Goal: Information Seeking & Learning: Learn about a topic

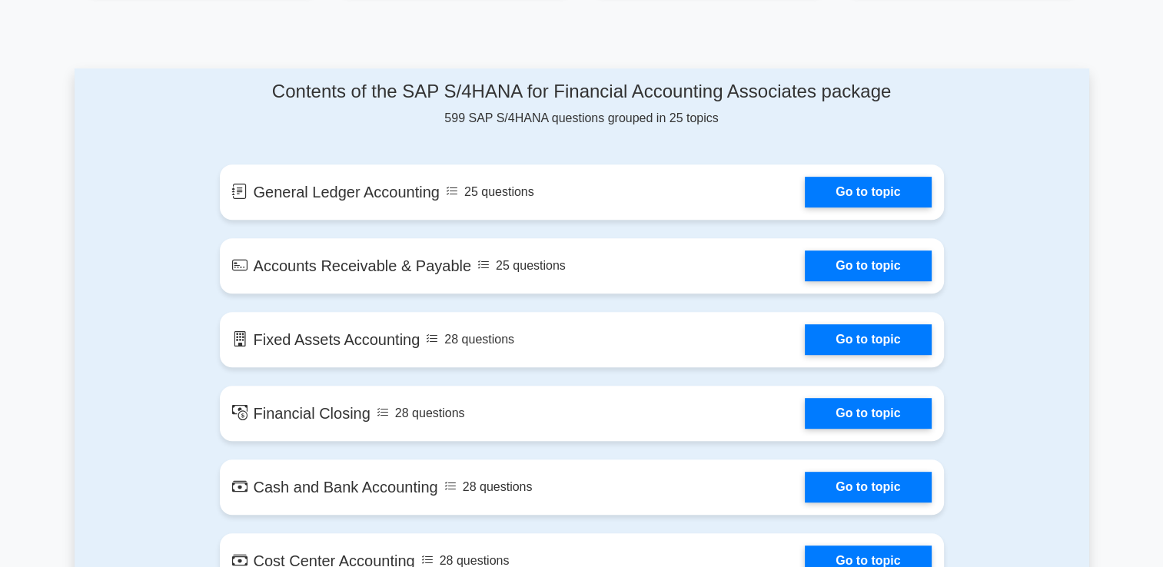
scroll to position [769, 0]
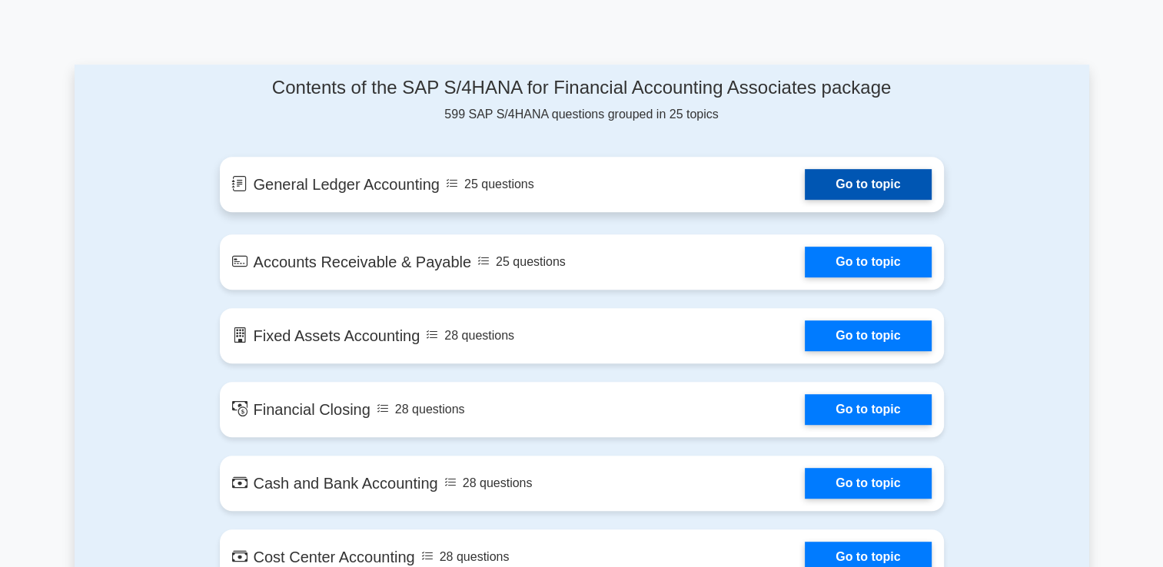
click at [861, 169] on link "Go to topic" at bounding box center [868, 184] width 126 height 31
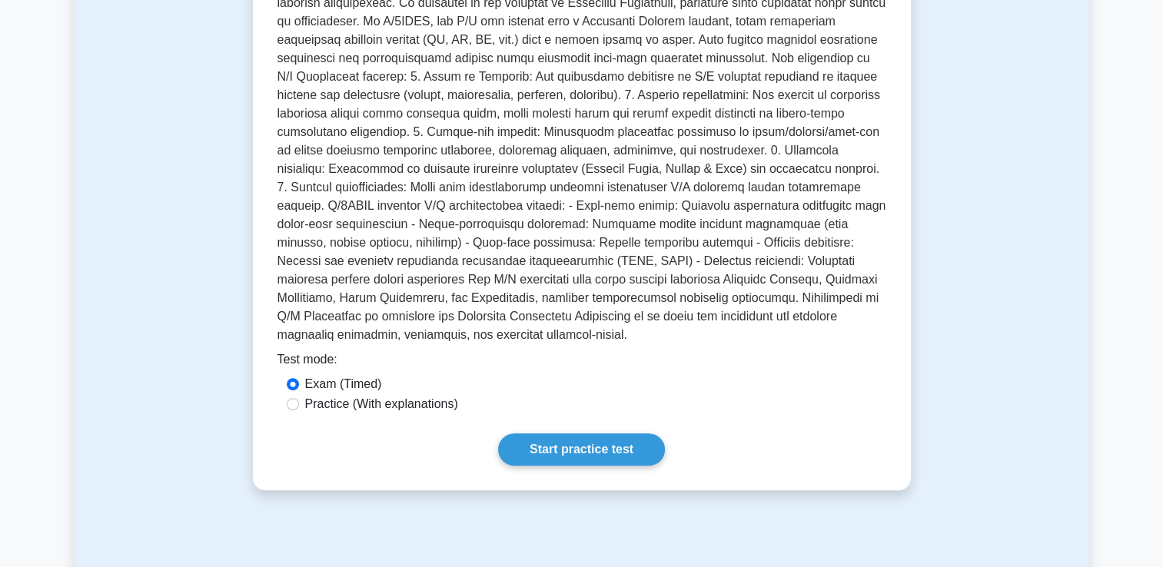
scroll to position [461, 0]
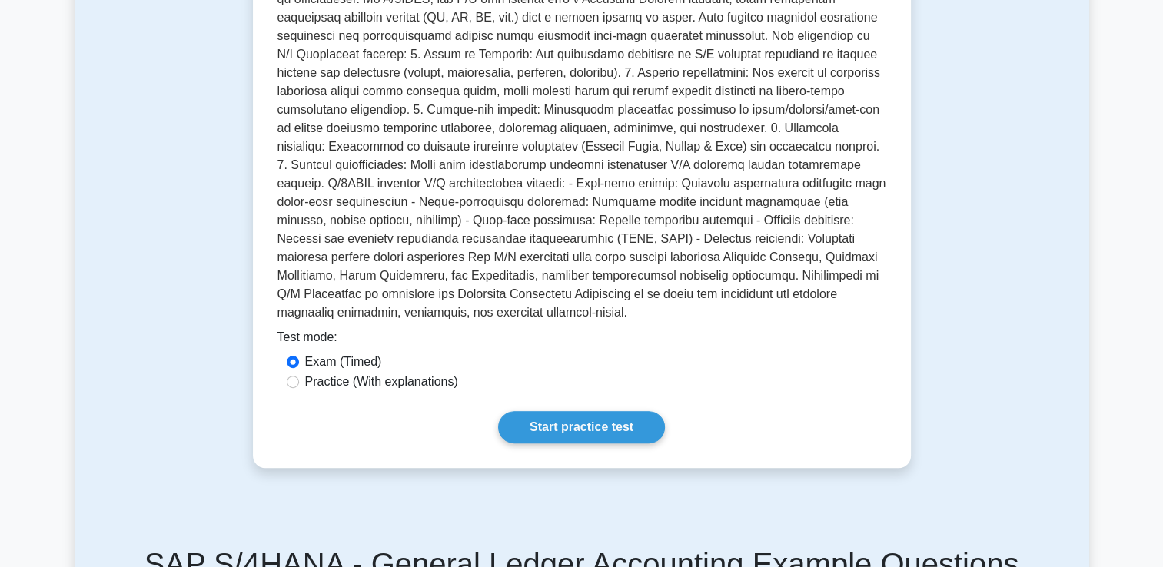
click at [442, 373] on label "Practice (With explanations)" at bounding box center [381, 382] width 153 height 18
click at [299, 376] on input "Practice (With explanations)" at bounding box center [293, 382] width 12 height 12
radio input "true"
click at [578, 411] on link "Start practice test" at bounding box center [581, 427] width 167 height 32
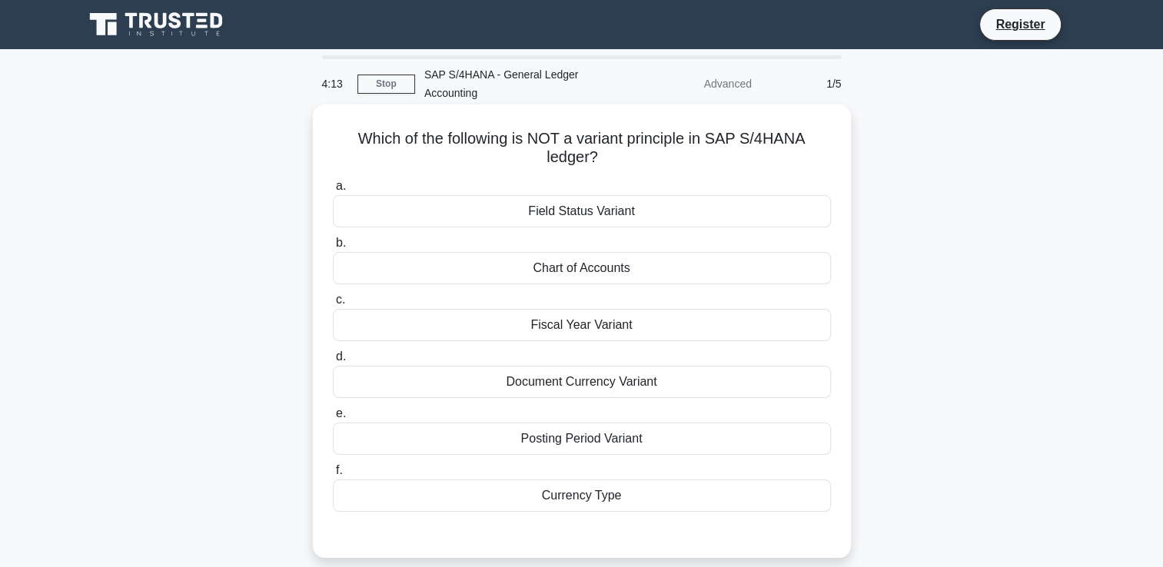
click at [714, 389] on div "Document Currency Variant" at bounding box center [582, 382] width 498 height 32
click at [333, 362] on input "d. Document Currency Variant" at bounding box center [333, 357] width 0 height 10
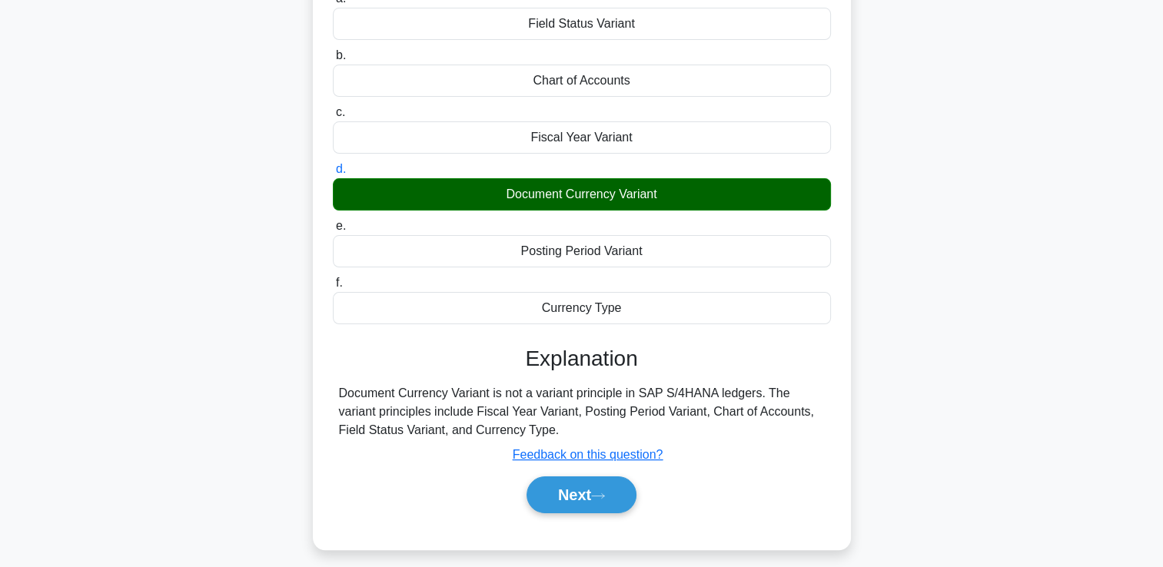
scroll to position [263, 0]
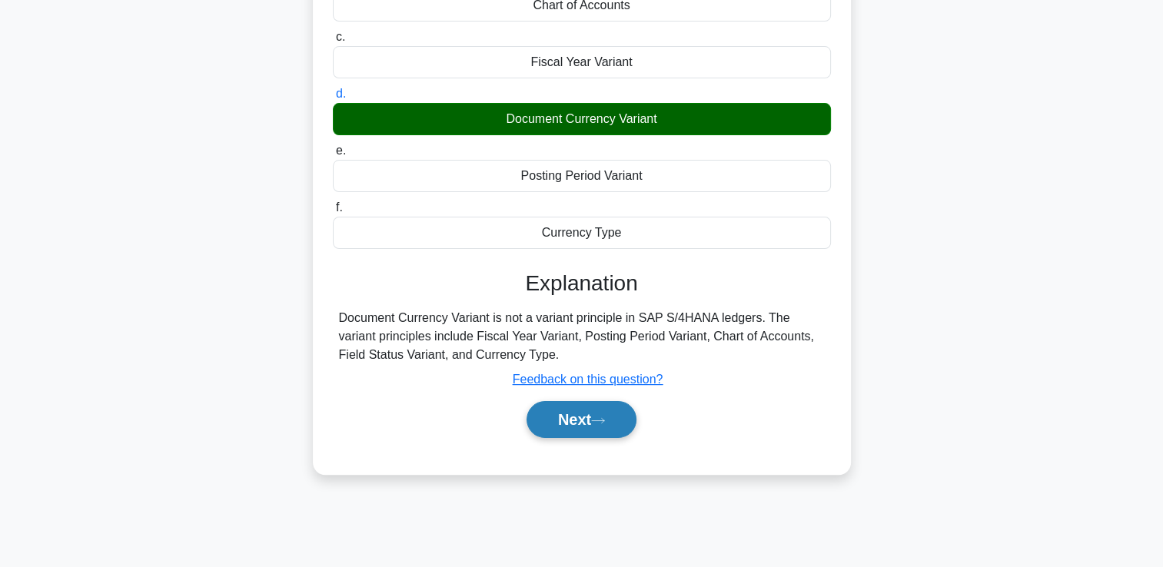
click at [621, 432] on button "Next" at bounding box center [582, 419] width 110 height 37
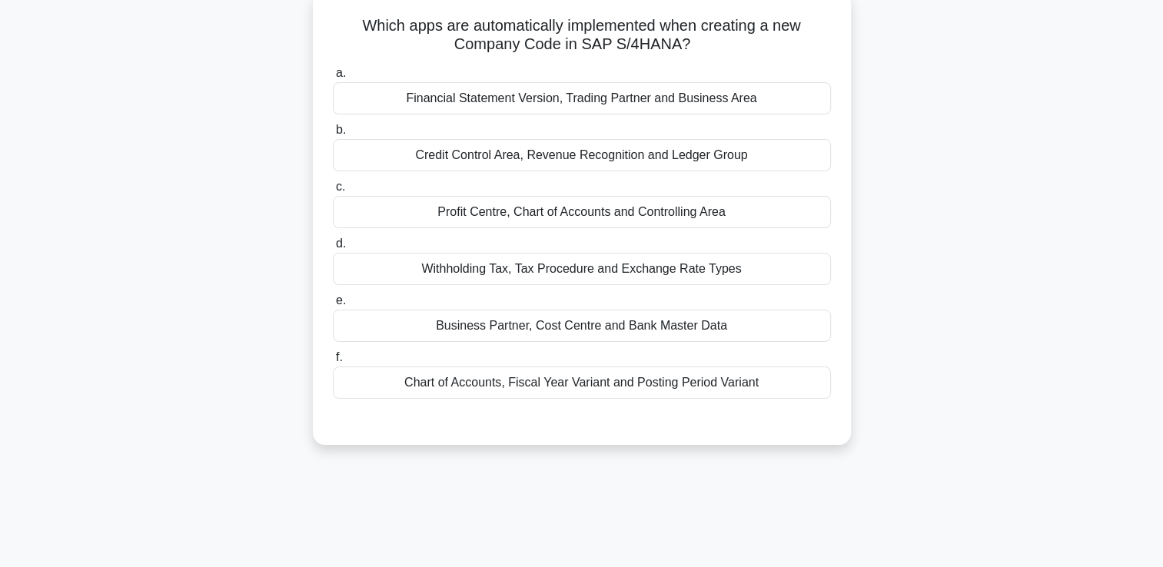
scroll to position [32, 0]
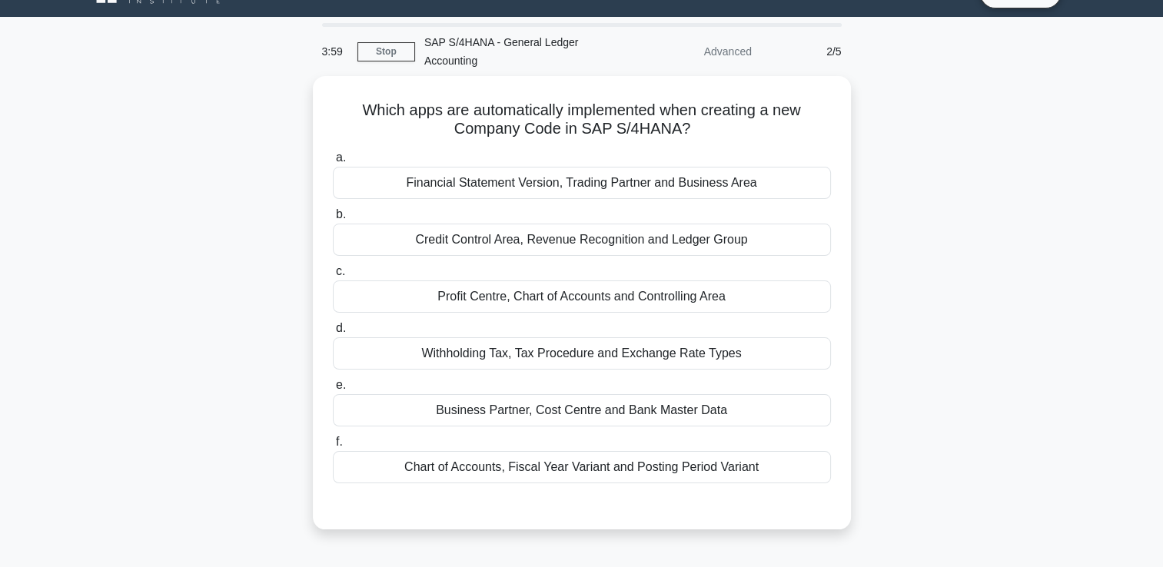
click at [988, 303] on div "Which apps are automatically implemented when creating a new Company Code in SA…" at bounding box center [582, 312] width 1015 height 472
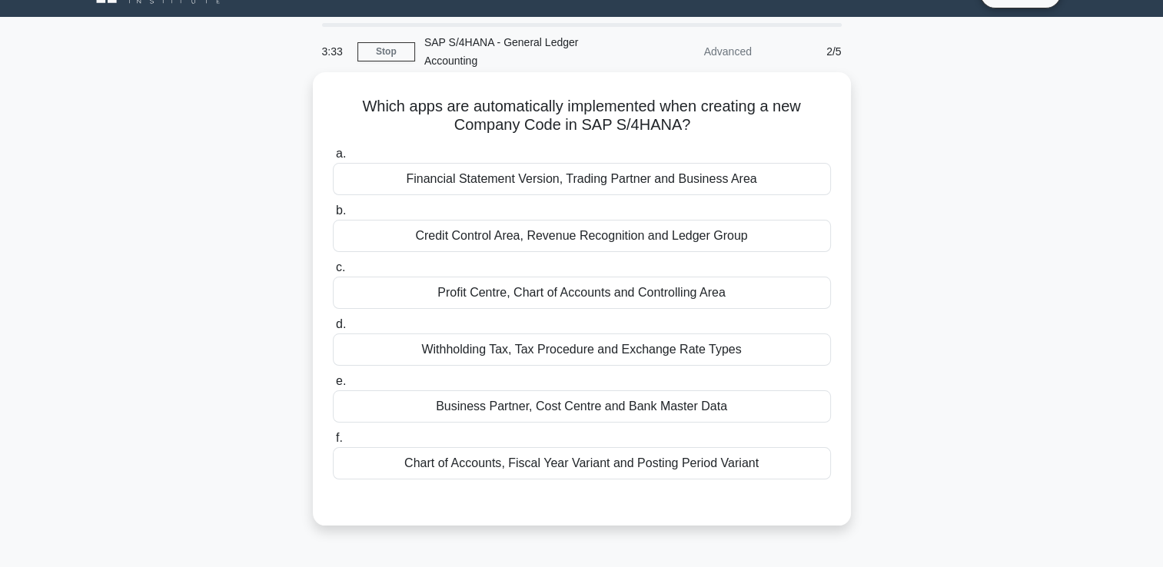
click at [694, 354] on div "Withholding Tax, Tax Procedure and Exchange Rate Types" at bounding box center [582, 350] width 498 height 32
click at [333, 330] on input "d. Withholding Tax, Tax Procedure and Exchange Rate Types" at bounding box center [333, 325] width 0 height 10
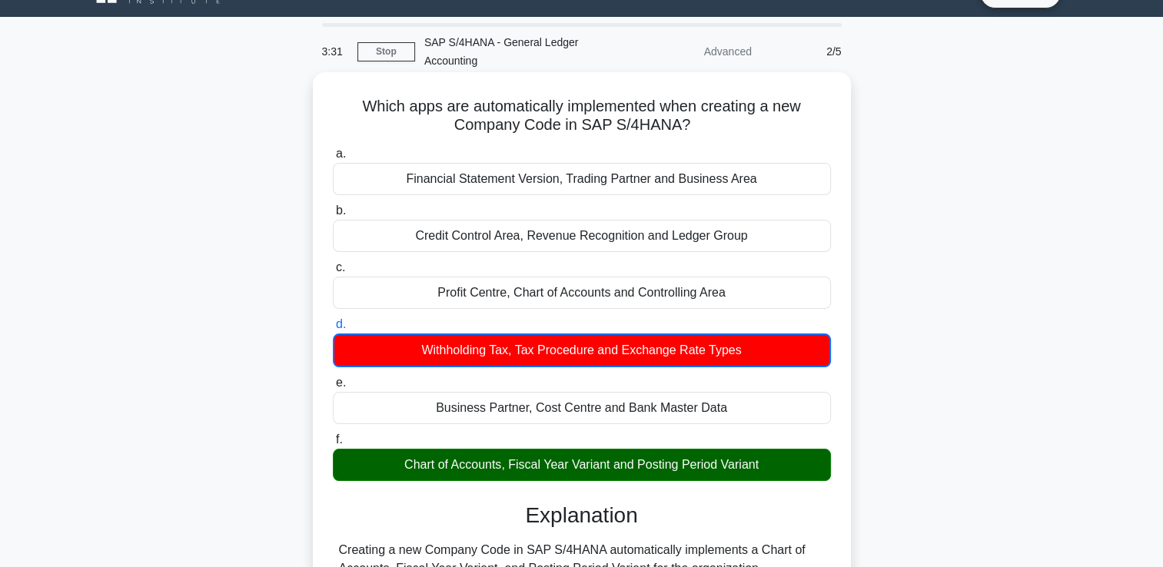
click at [703, 473] on div "Chart of Accounts, Fiscal Year Variant and Posting Period Variant" at bounding box center [582, 465] width 498 height 32
click at [333, 445] on input "f. Chart of Accounts, Fiscal Year Variant and Posting Period Variant" at bounding box center [333, 440] width 0 height 10
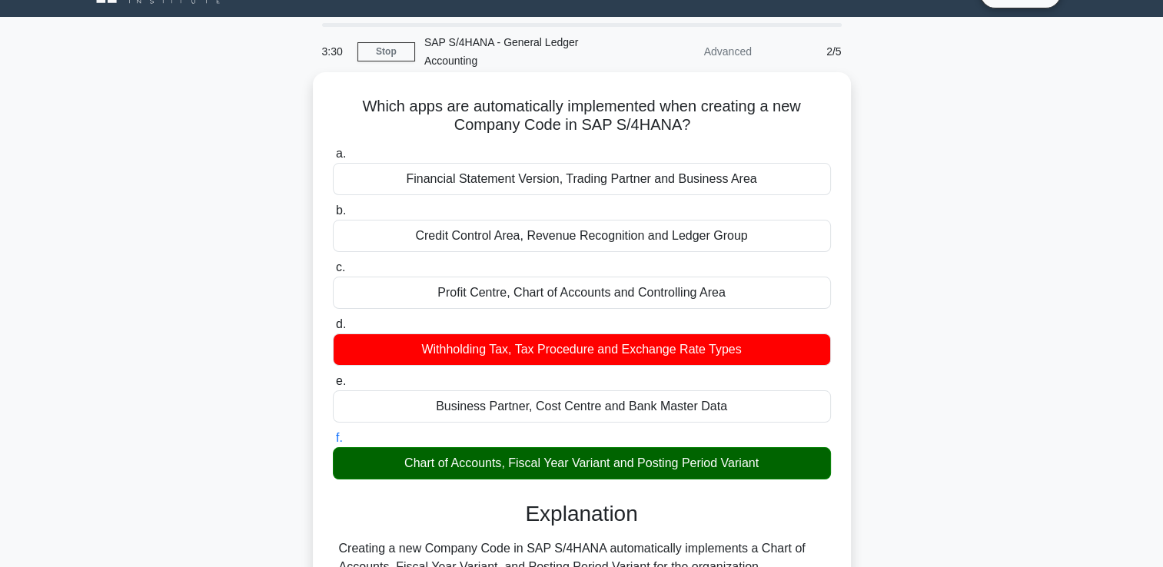
scroll to position [263, 0]
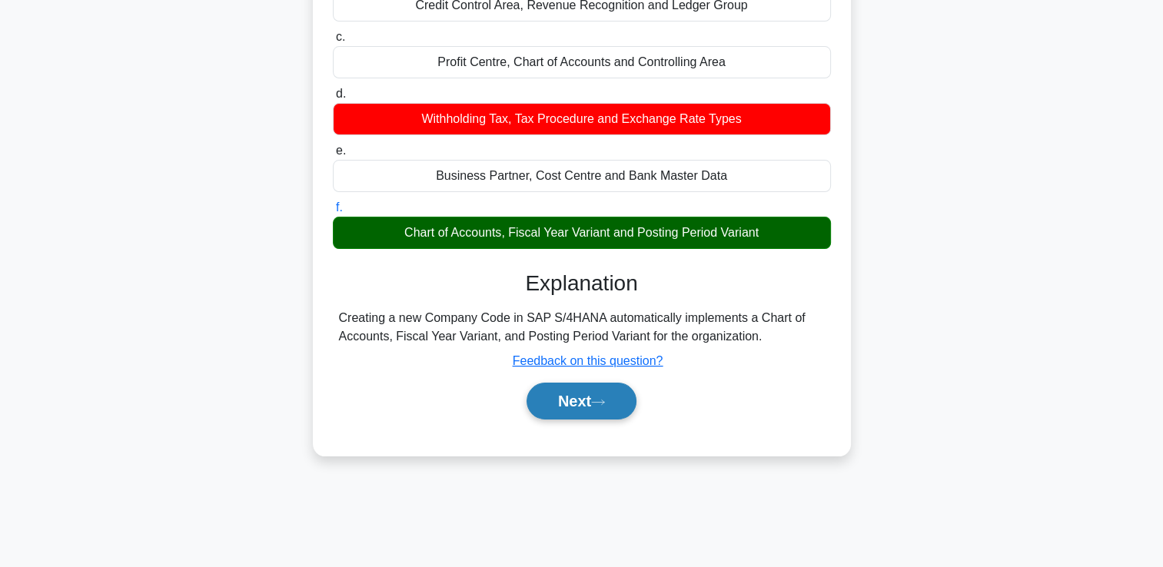
click at [613, 414] on button "Next" at bounding box center [582, 401] width 110 height 37
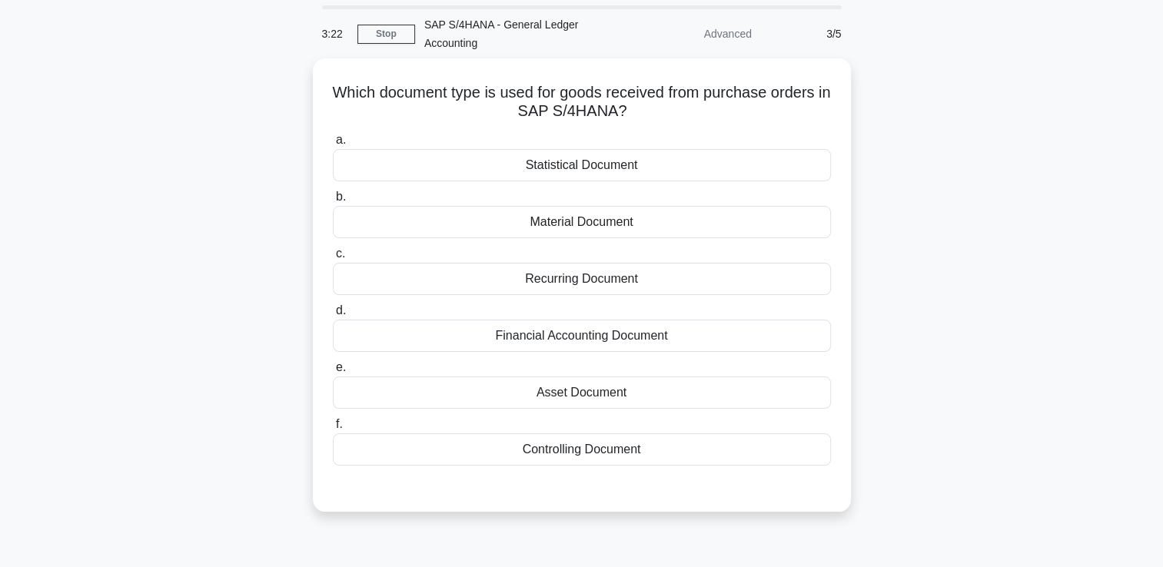
scroll to position [77, 0]
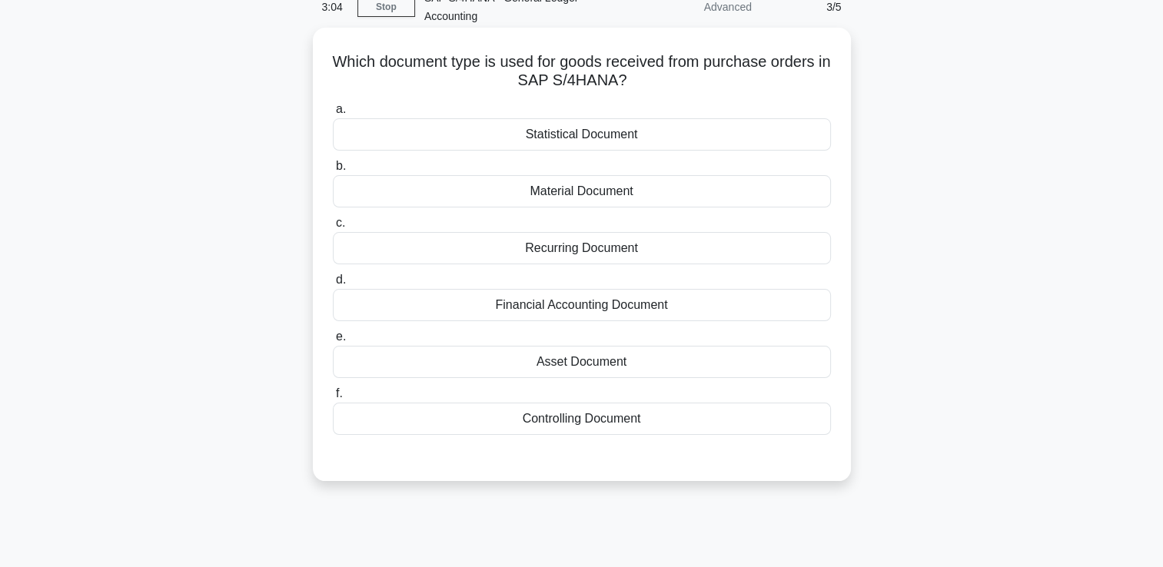
click at [615, 358] on div "Asset Document" at bounding box center [582, 362] width 498 height 32
click at [333, 342] on input "e. Asset Document" at bounding box center [333, 337] width 0 height 10
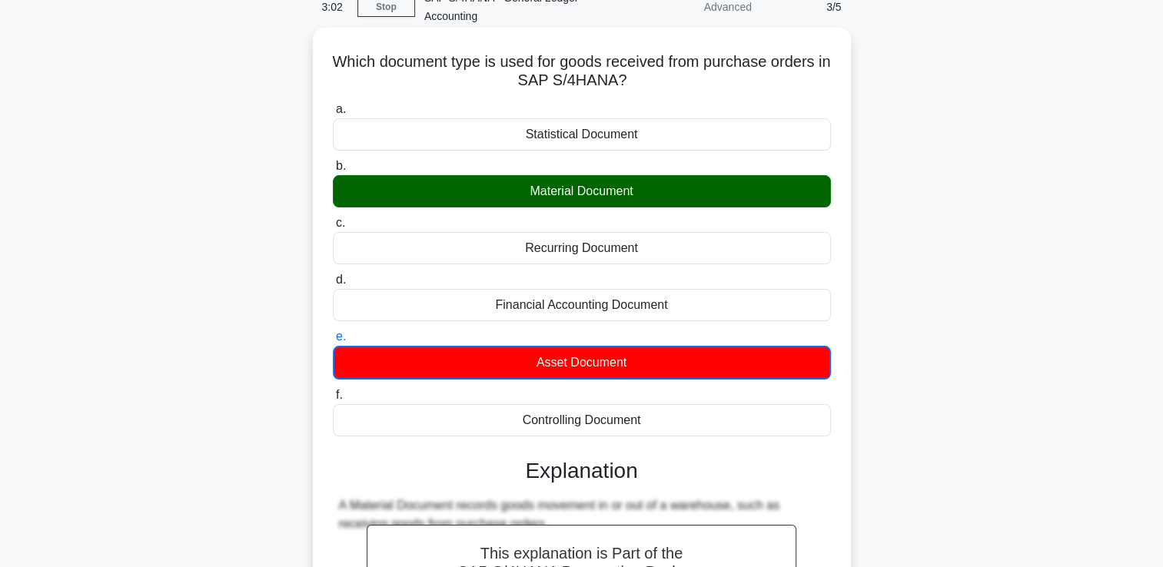
click at [733, 196] on div "Material Document" at bounding box center [582, 191] width 498 height 32
click at [333, 171] on input "b. Material Document" at bounding box center [333, 166] width 0 height 10
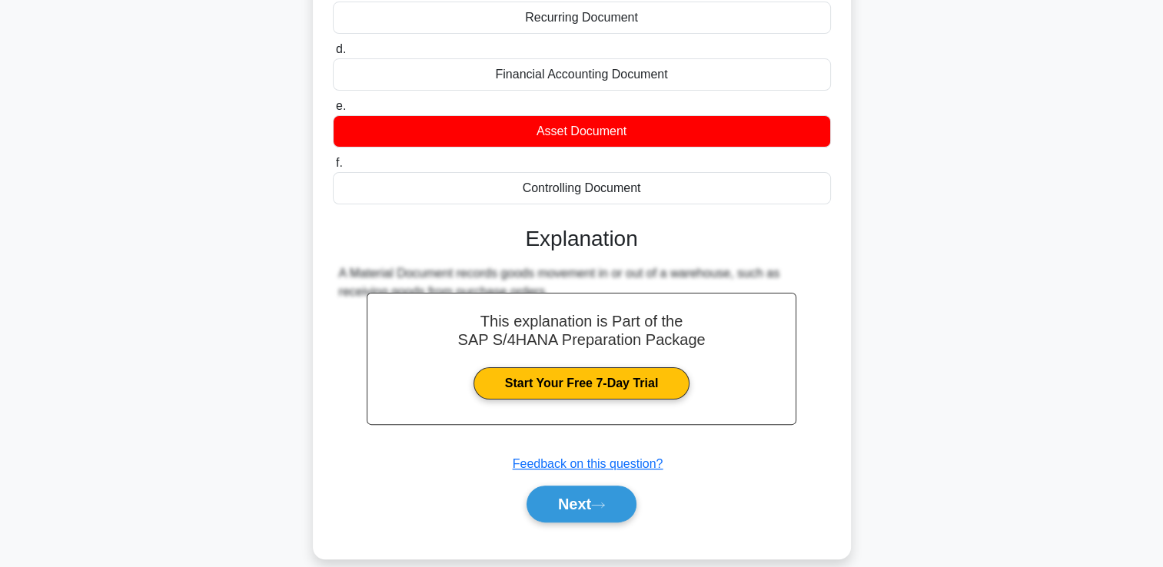
scroll to position [326, 0]
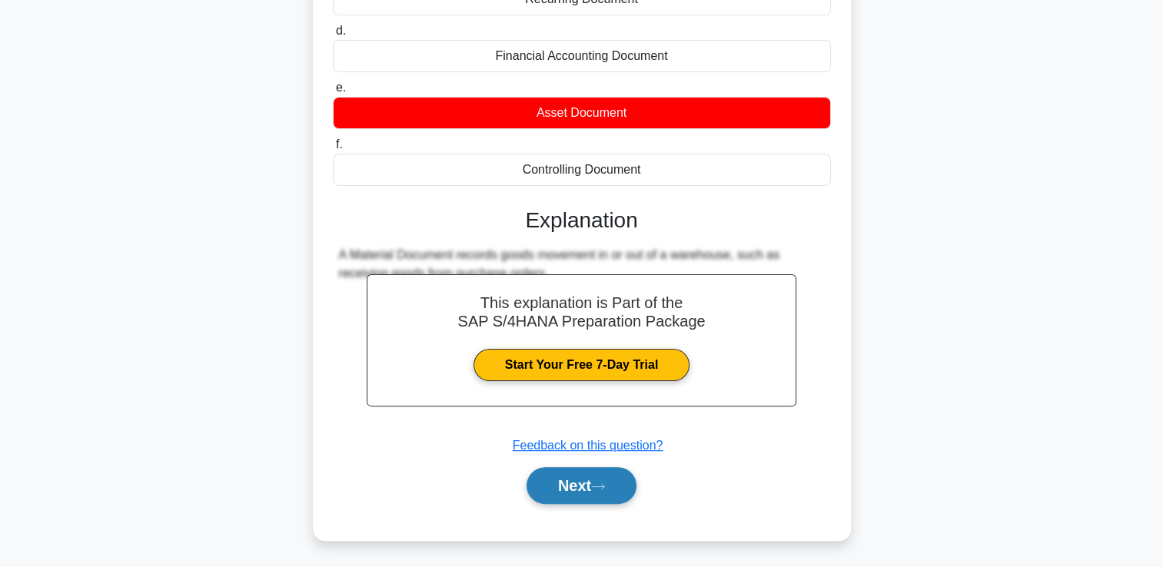
click at [596, 487] on icon at bounding box center [598, 487] width 14 height 8
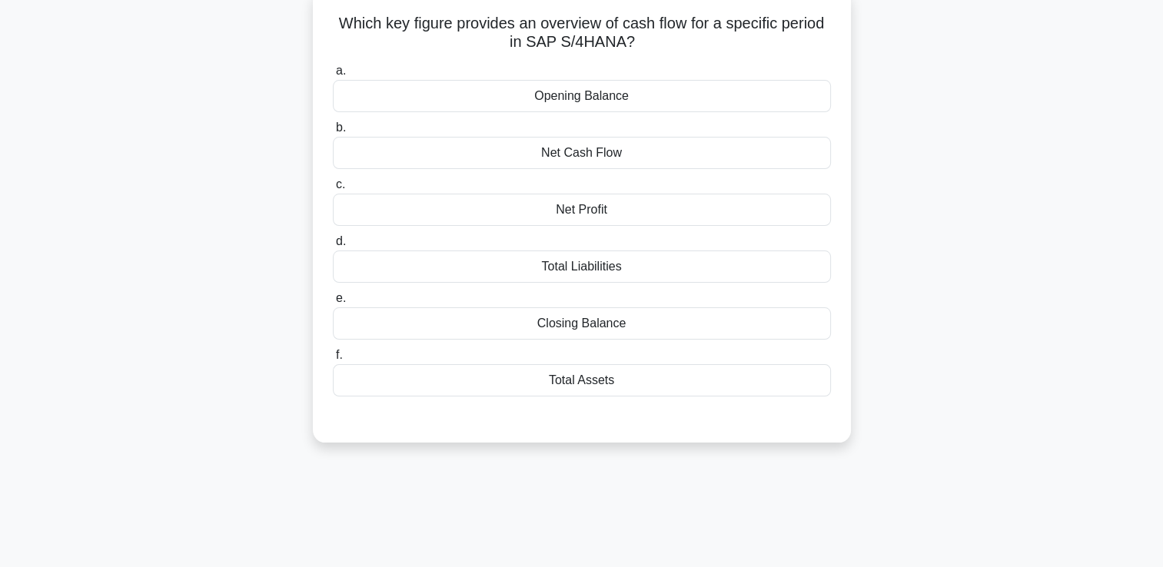
scroll to position [32, 0]
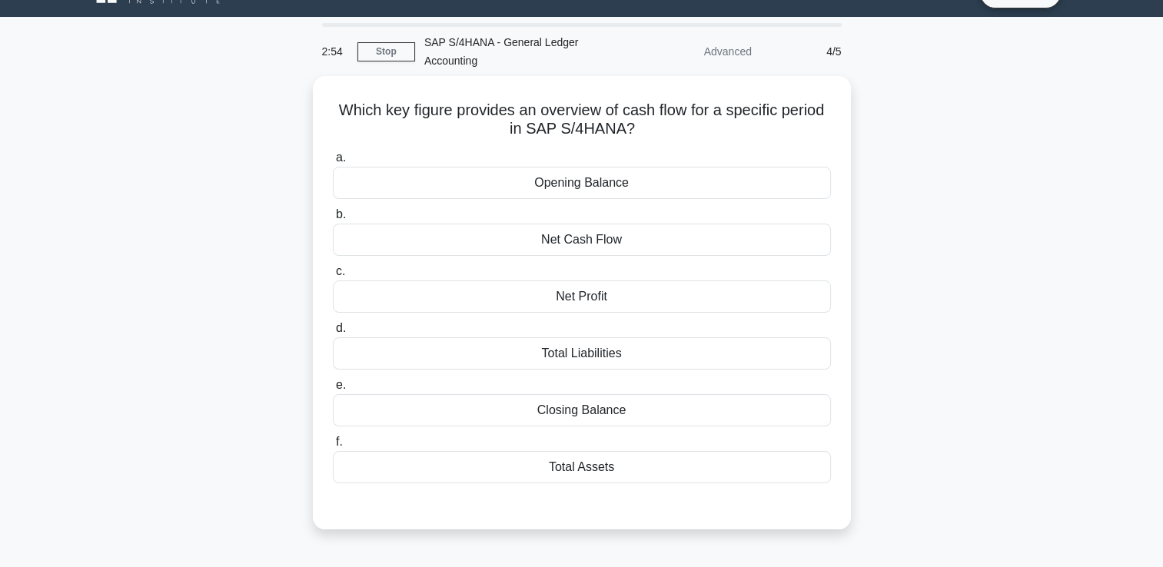
click at [933, 272] on div "Which key figure provides an overview of cash flow for a specific period in SAP…" at bounding box center [582, 312] width 1015 height 472
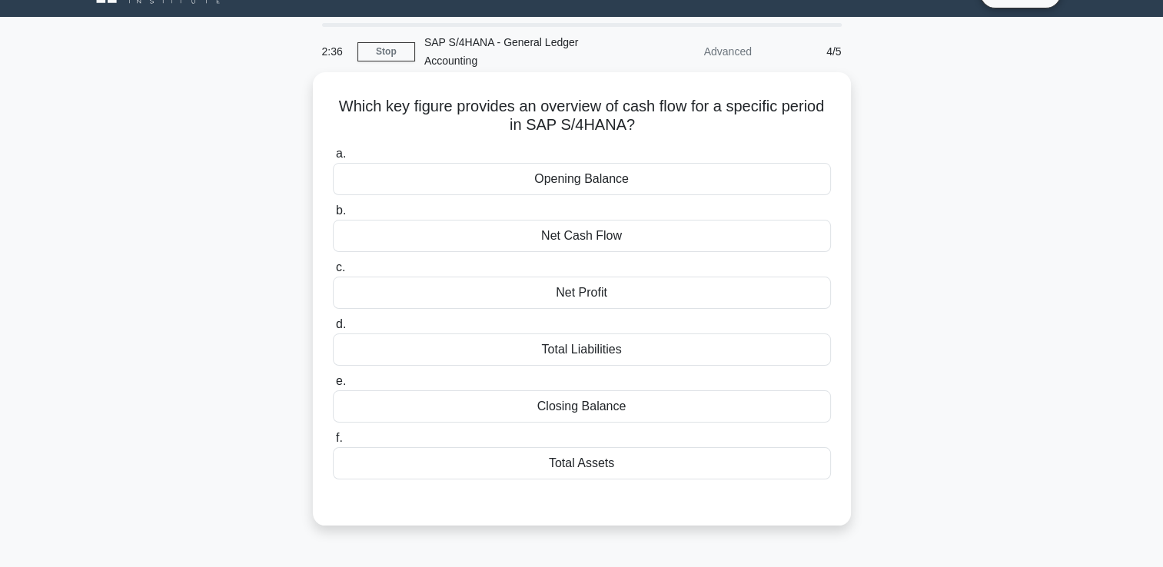
click at [664, 228] on div "Net Cash Flow" at bounding box center [582, 236] width 498 height 32
click at [333, 216] on input "b. Net Cash Flow" at bounding box center [333, 211] width 0 height 10
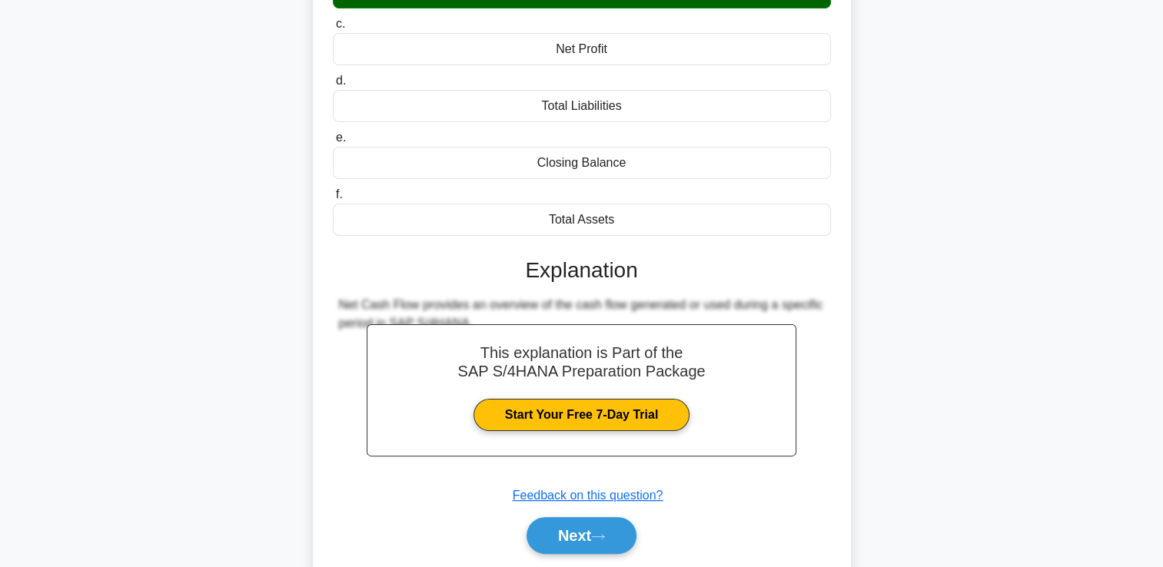
scroll to position [326, 0]
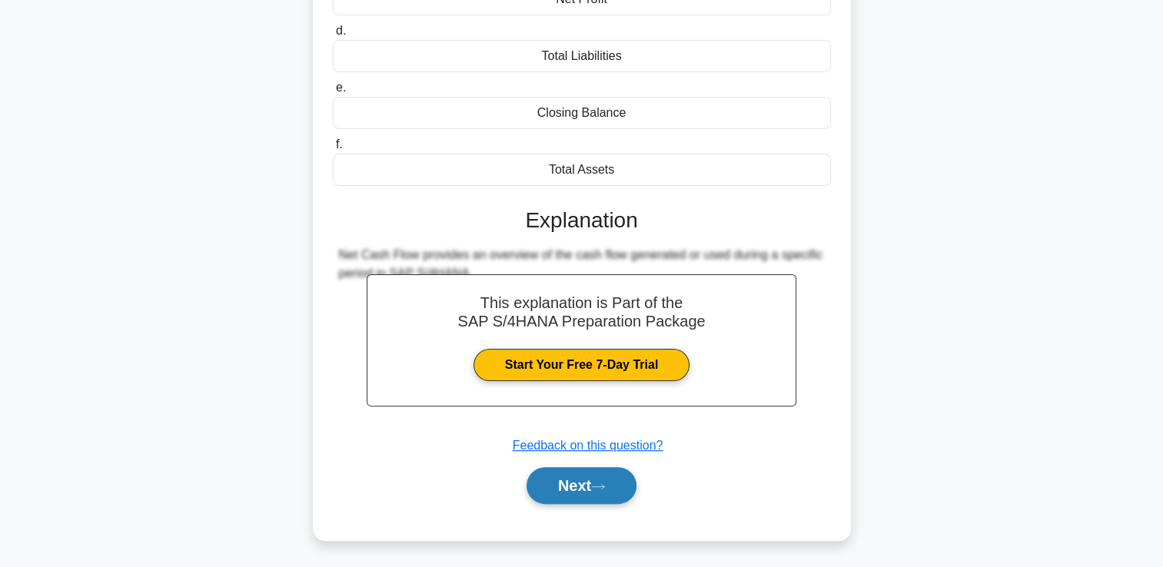
click at [596, 483] on icon at bounding box center [598, 487] width 14 height 8
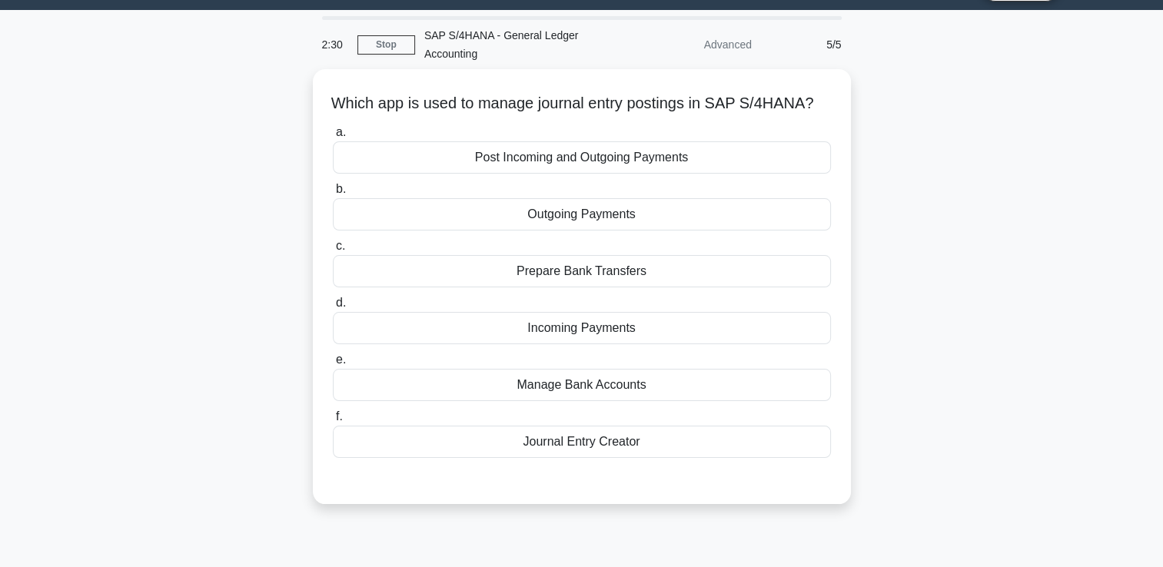
scroll to position [32, 0]
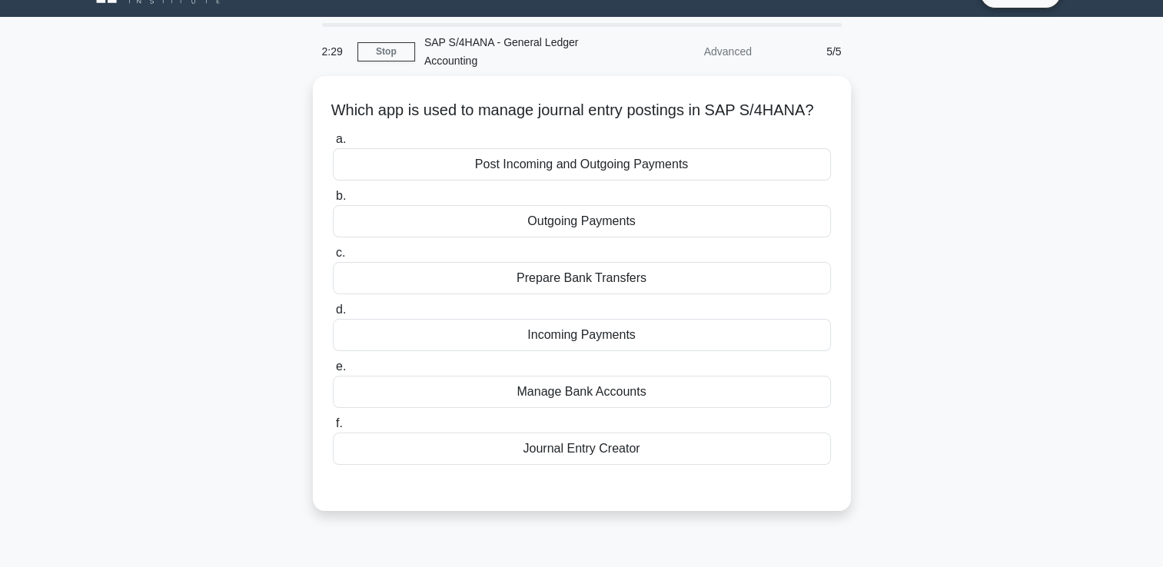
click at [956, 312] on div "Which app is used to manage journal entry postings in SAP S/4HANA? .spinner_0XT…" at bounding box center [582, 303] width 1015 height 454
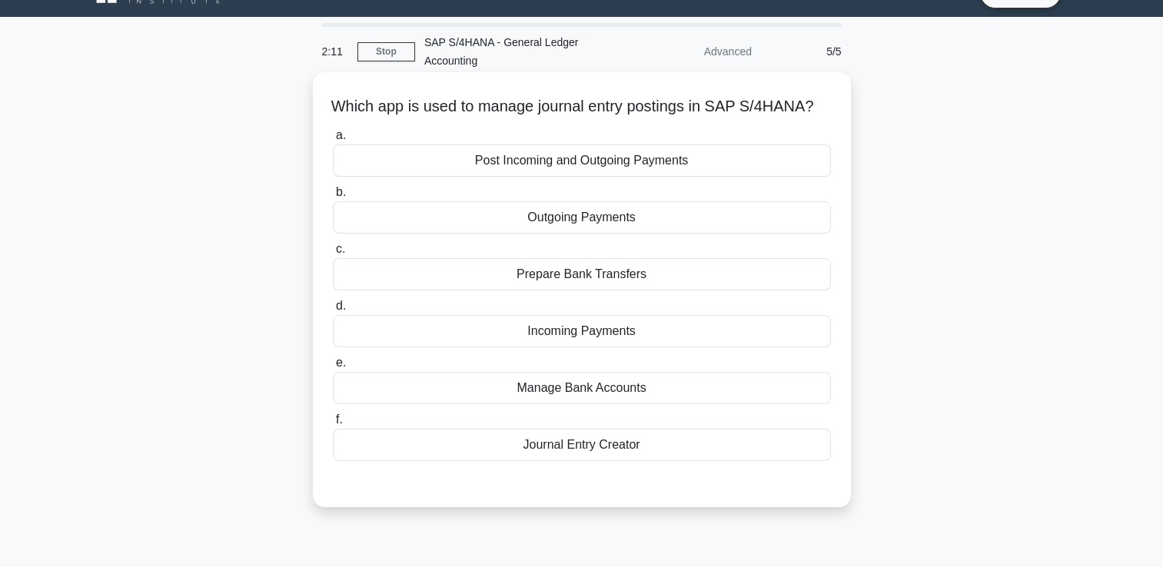
click at [672, 460] on div "Journal Entry Creator" at bounding box center [582, 445] width 498 height 32
click at [333, 425] on input "f. Journal Entry Creator" at bounding box center [333, 420] width 0 height 10
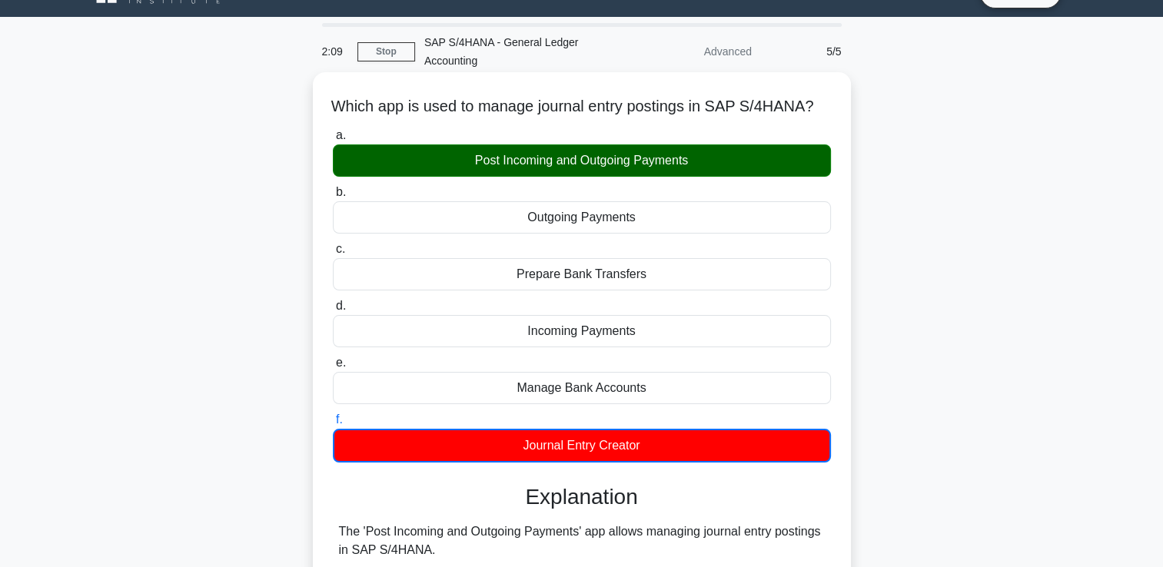
click at [710, 177] on div "Post Incoming and Outgoing Payments" at bounding box center [582, 161] width 498 height 32
click at [333, 141] on input "a. Post Incoming and Outgoing Payments" at bounding box center [333, 136] width 0 height 10
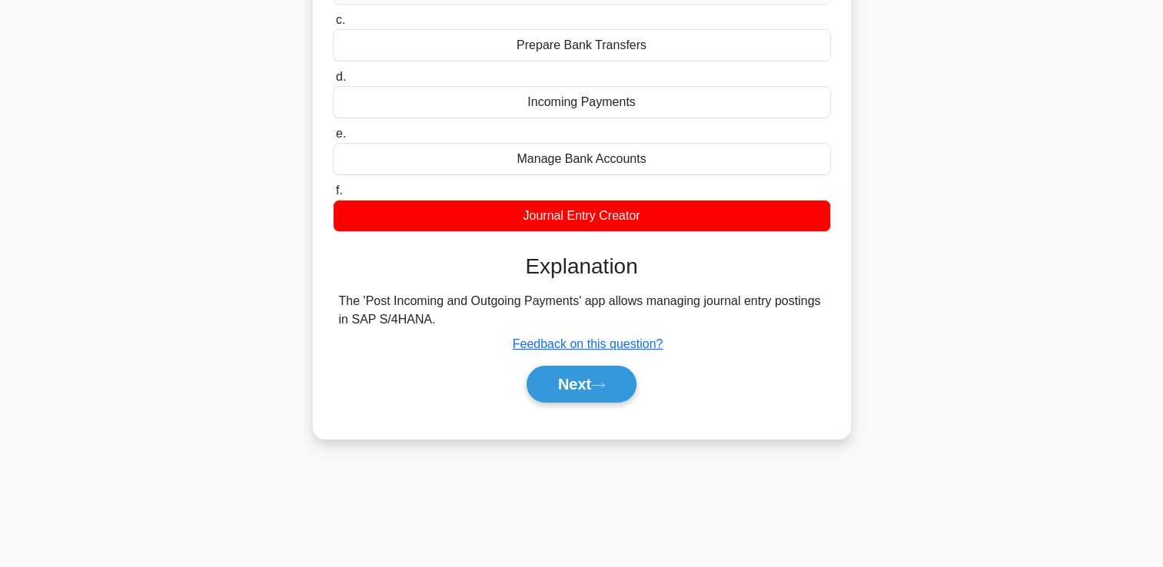
scroll to position [263, 0]
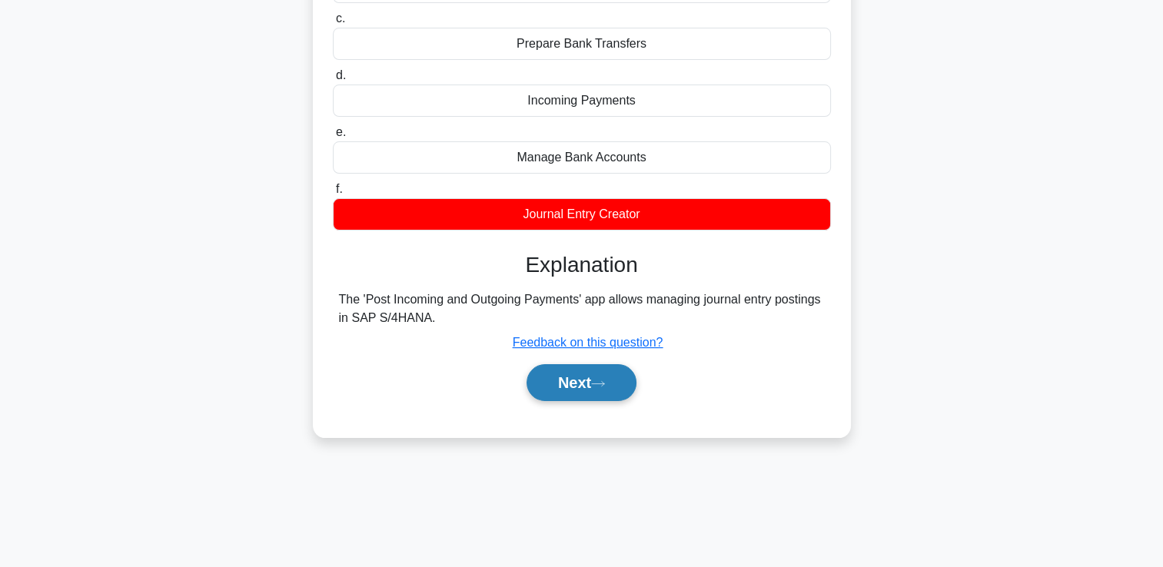
click at [623, 401] on button "Next" at bounding box center [582, 382] width 110 height 37
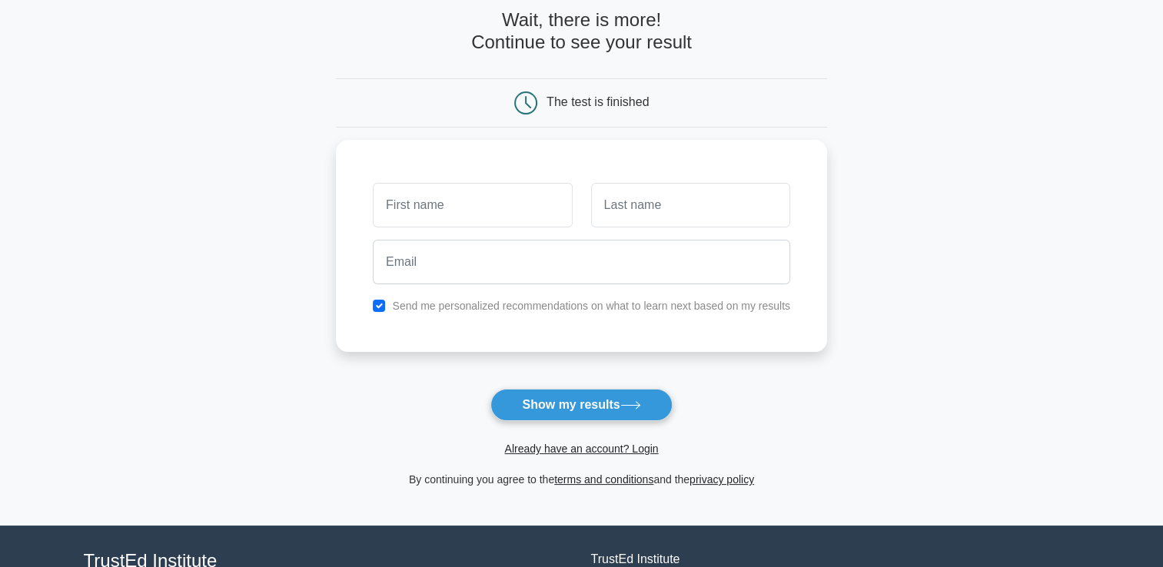
scroll to position [154, 0]
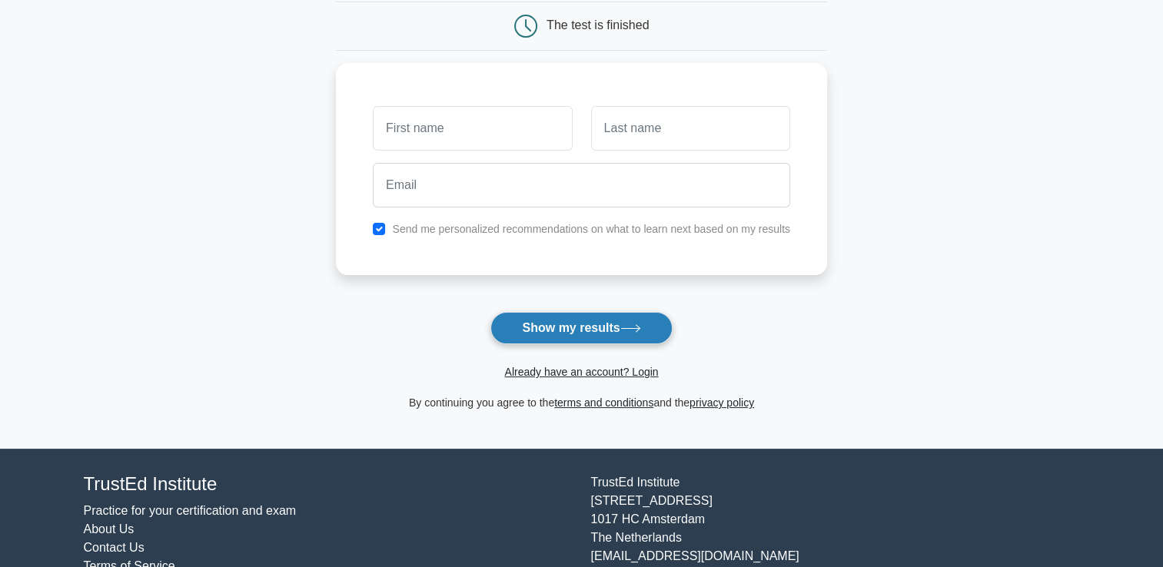
click at [666, 332] on button "Show my results" at bounding box center [580, 328] width 181 height 32
